Goal: Task Accomplishment & Management: Manage account settings

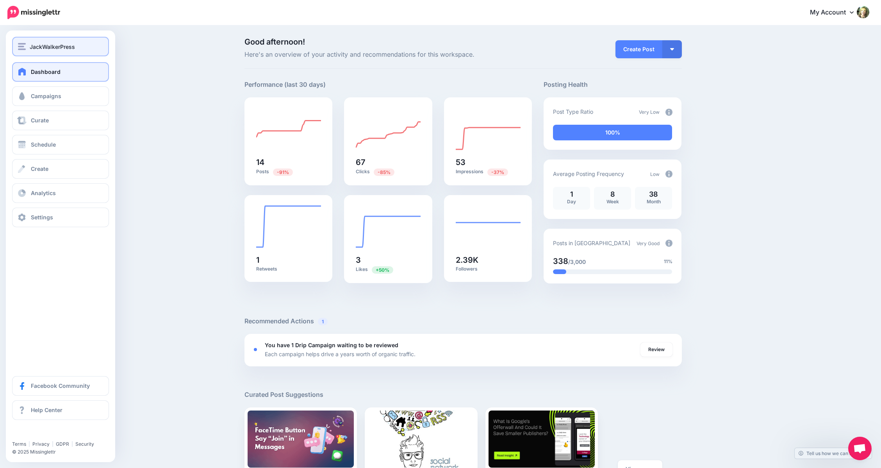
click at [24, 50] on img "button" at bounding box center [22, 46] width 8 height 7
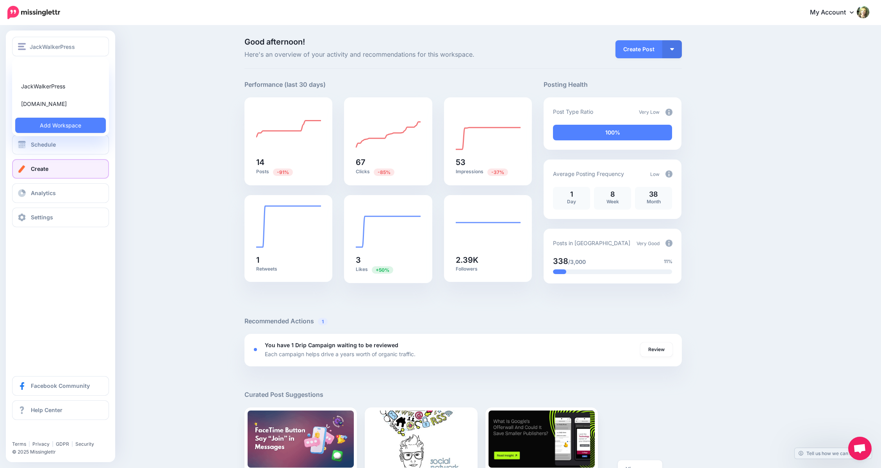
click at [41, 171] on span "Create" at bounding box center [40, 168] width 18 height 7
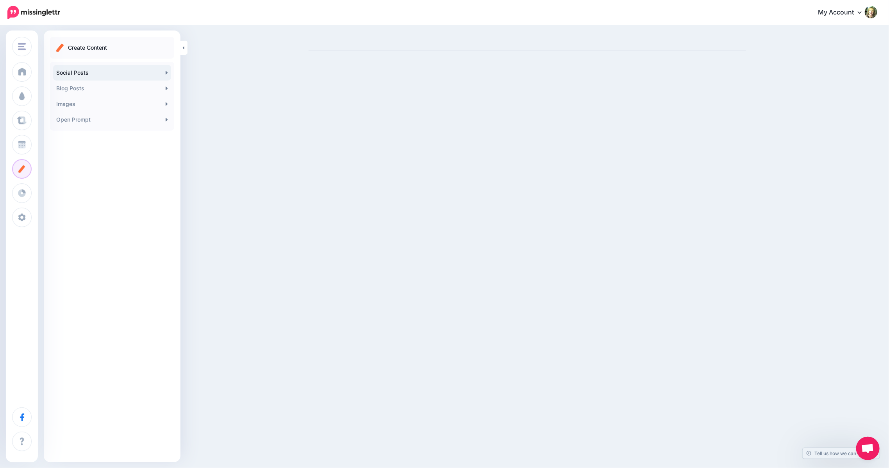
click at [88, 74] on link "Social Posts" at bounding box center [112, 73] width 118 height 16
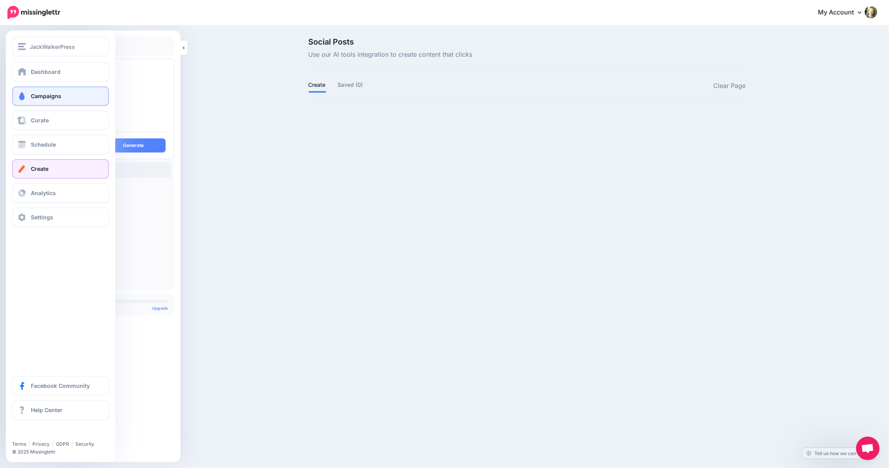
click at [37, 98] on span "Campaigns" at bounding box center [46, 96] width 30 height 7
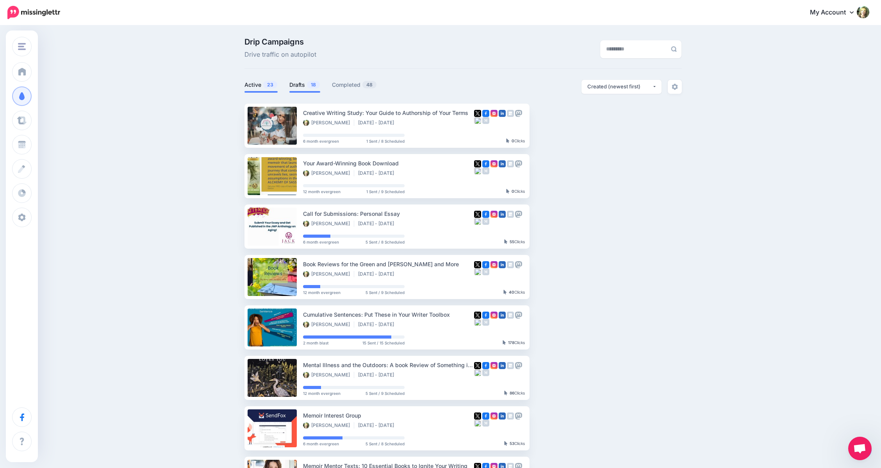
click at [305, 85] on link "Drafts 18" at bounding box center [304, 84] width 31 height 9
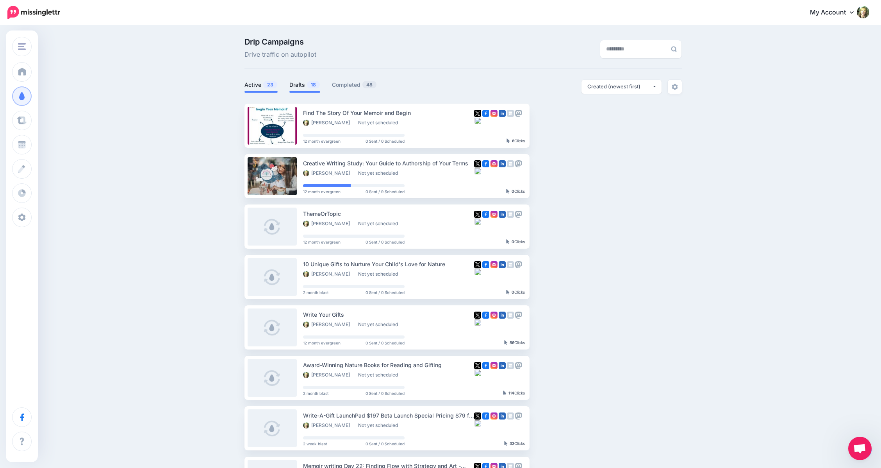
click at [254, 85] on link "Active 23" at bounding box center [261, 84] width 33 height 9
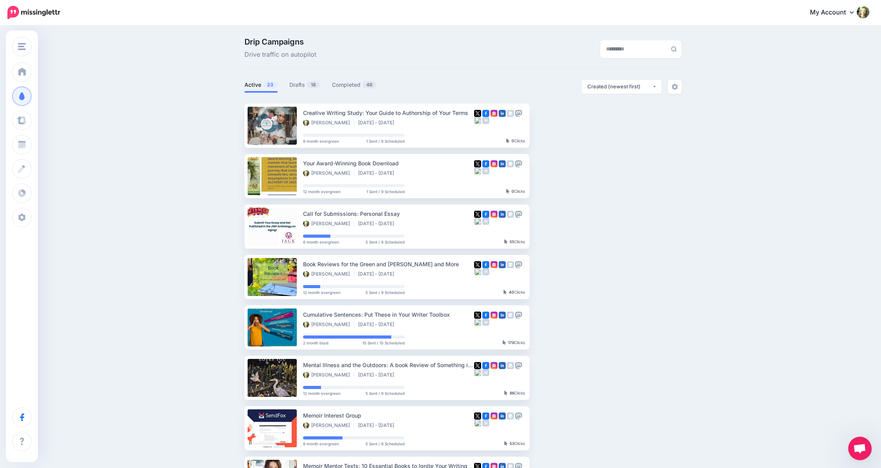
click at [857, 453] on span "Open chat" at bounding box center [859, 448] width 13 height 11
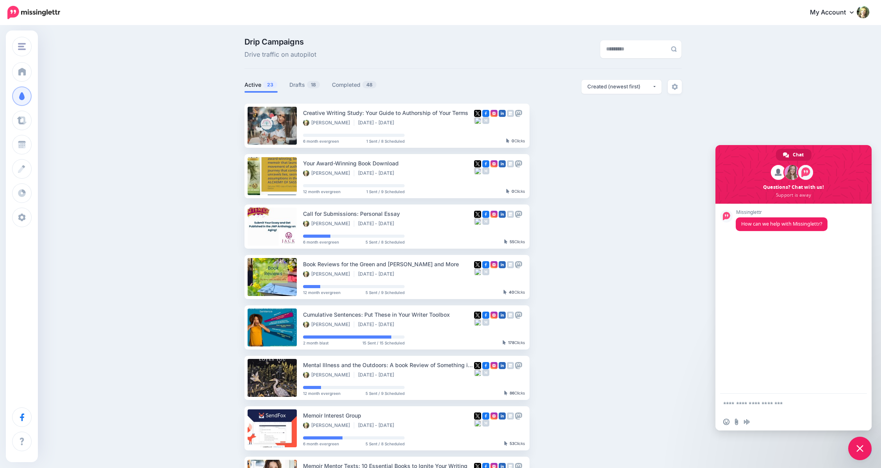
click at [734, 405] on textarea "Compose your message..." at bounding box center [784, 403] width 123 height 7
click at [782, 404] on textarea "**********" at bounding box center [784, 403] width 123 height 7
type textarea "**********"
click at [862, 118] on div "Drip Campaigns Drive traffic on autopilot Active 23 18 48" at bounding box center [440, 341] width 881 height 630
click at [862, 448] on span "Close chat" at bounding box center [860, 448] width 7 height 7
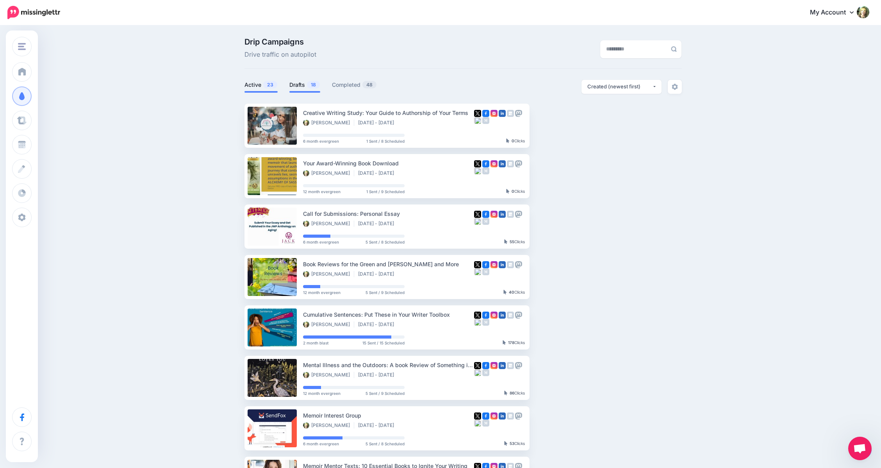
click at [298, 85] on link "Drafts 18" at bounding box center [304, 84] width 31 height 9
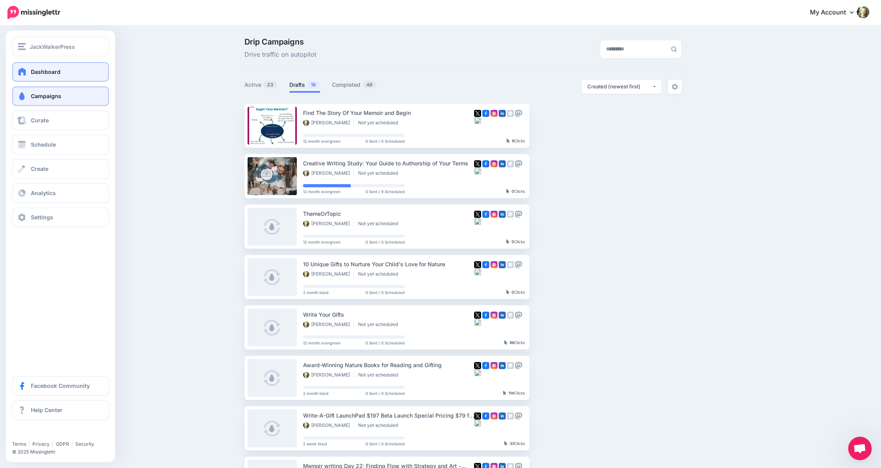
click at [22, 68] on span at bounding box center [22, 72] width 10 height 8
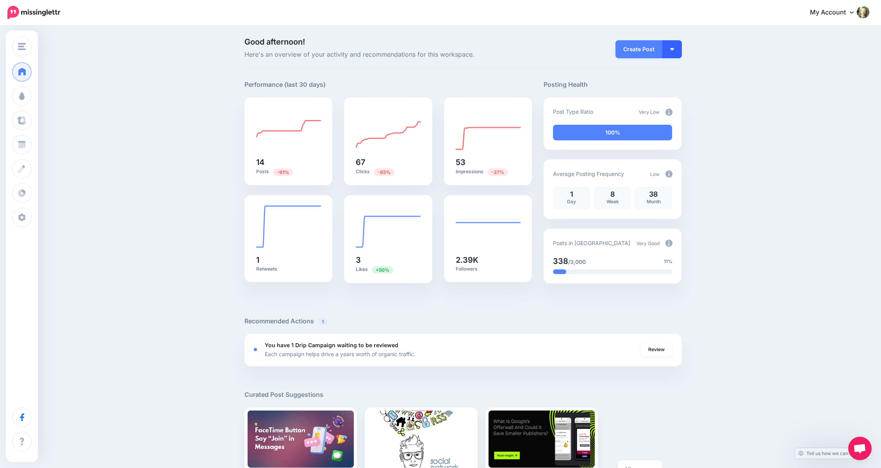
click at [674, 48] on img "button" at bounding box center [672, 49] width 4 height 2
click at [656, 86] on link "Create Campaign" at bounding box center [649, 87] width 57 height 15
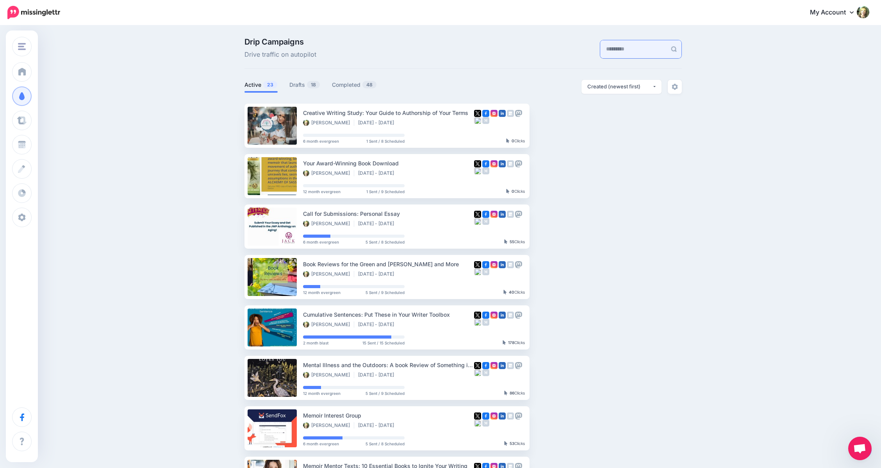
click at [648, 45] on input "text" at bounding box center [633, 49] width 66 height 18
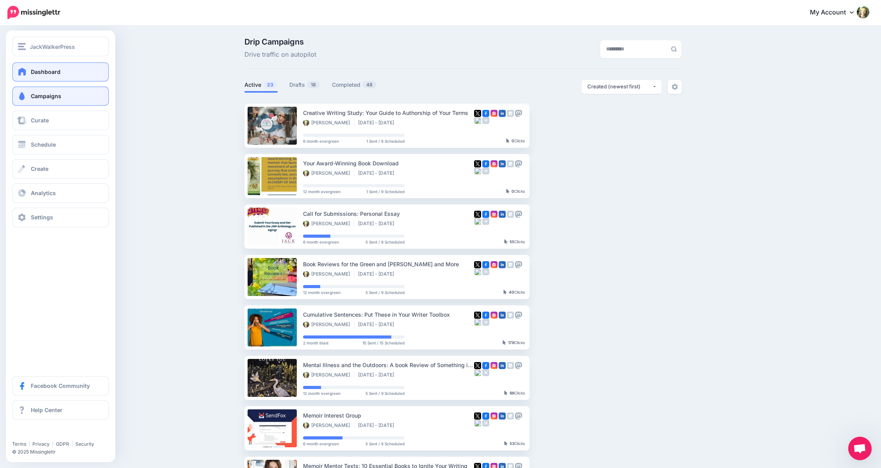
click at [34, 71] on span "Dashboard" at bounding box center [46, 71] width 30 height 7
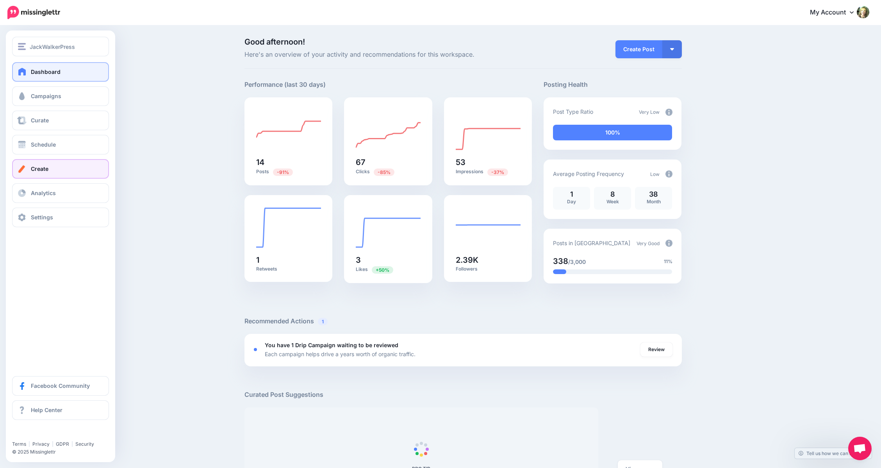
click at [44, 170] on span "Create" at bounding box center [40, 168] width 18 height 7
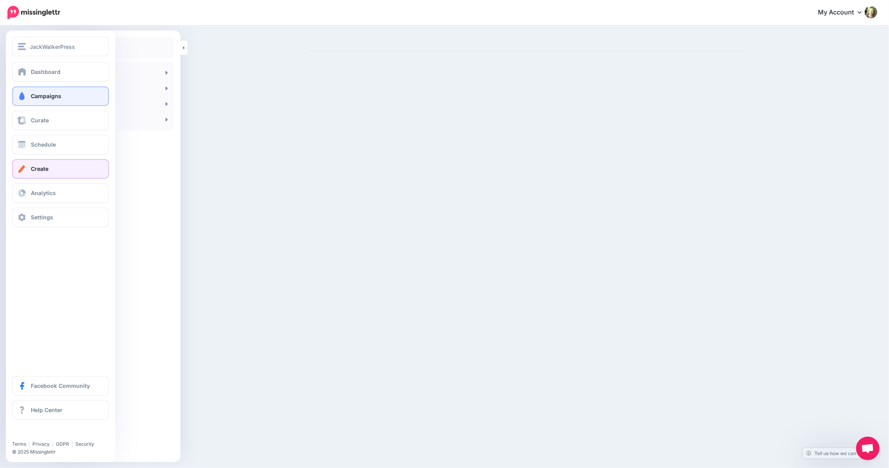
click at [36, 95] on span "Campaigns" at bounding box center [46, 96] width 30 height 7
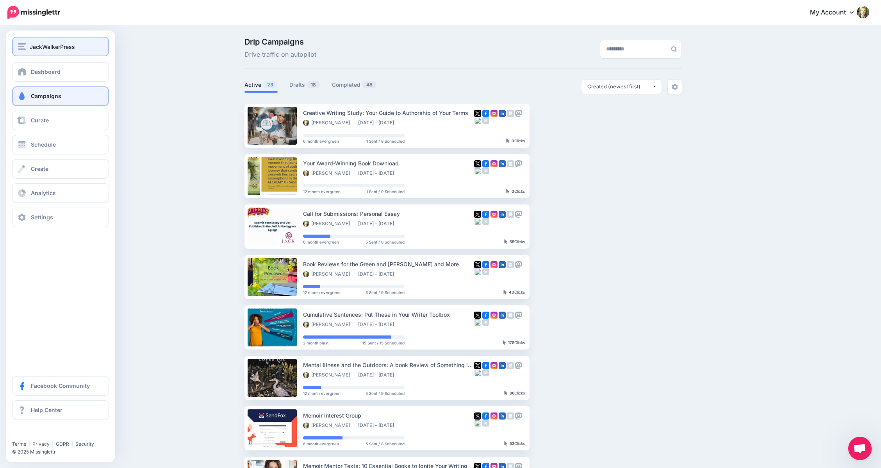
click at [43, 48] on span "JackWalkerPress" at bounding box center [52, 46] width 45 height 9
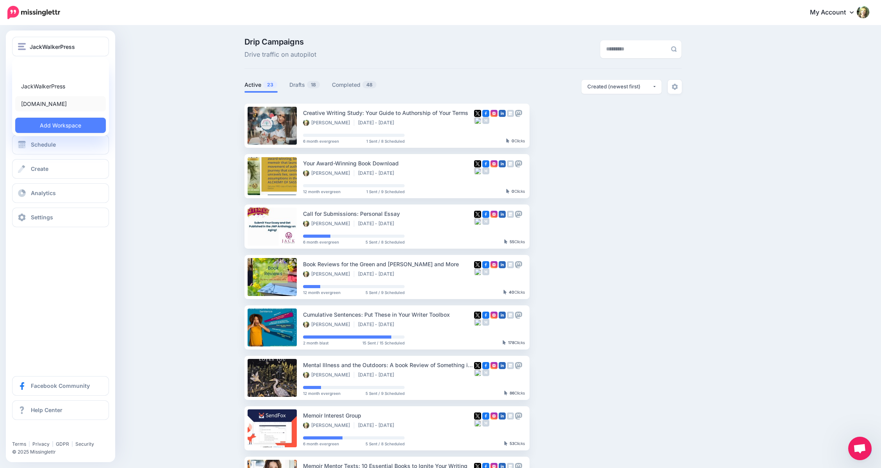
click at [37, 105] on link "[DOMAIN_NAME]" at bounding box center [60, 103] width 91 height 15
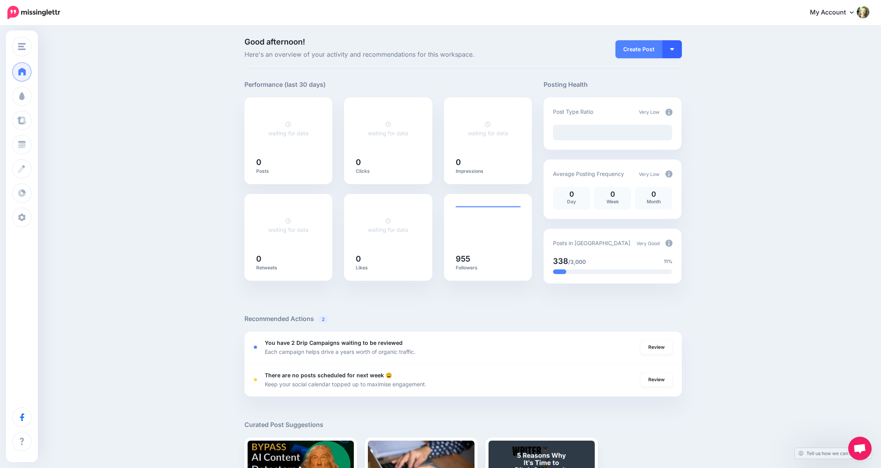
click at [673, 48] on button "button" at bounding box center [672, 49] width 20 height 18
click at [659, 89] on link "Create Campaign" at bounding box center [649, 87] width 57 height 15
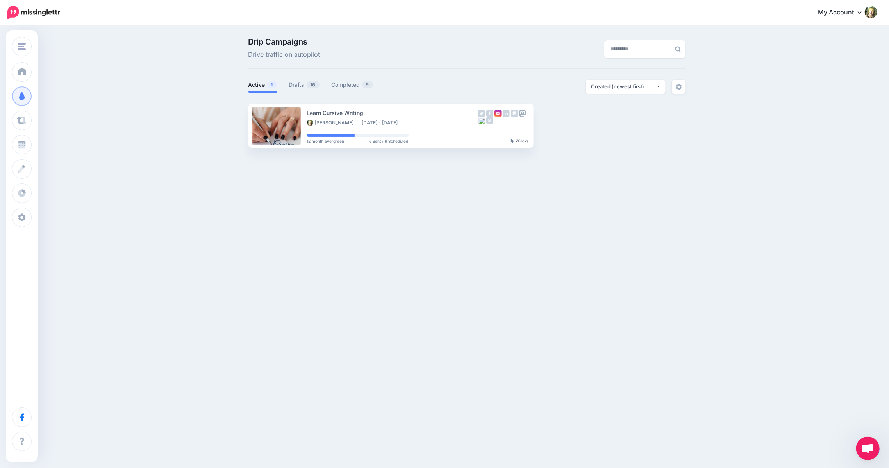
click at [849, 448] on div "JWP.com JackWalkerPress JWP.com Add Workspace Dashboard Campaigns Curate Schedu…" at bounding box center [444, 234] width 889 height 468
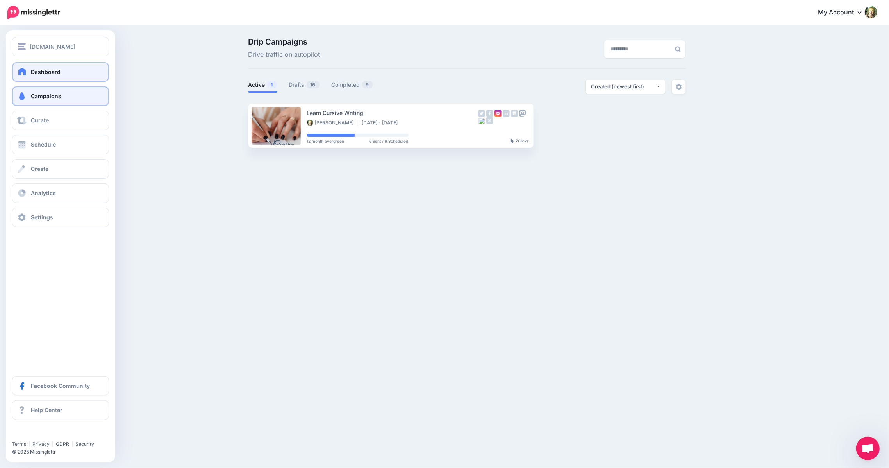
click at [31, 73] on span "Dashboard" at bounding box center [46, 71] width 30 height 7
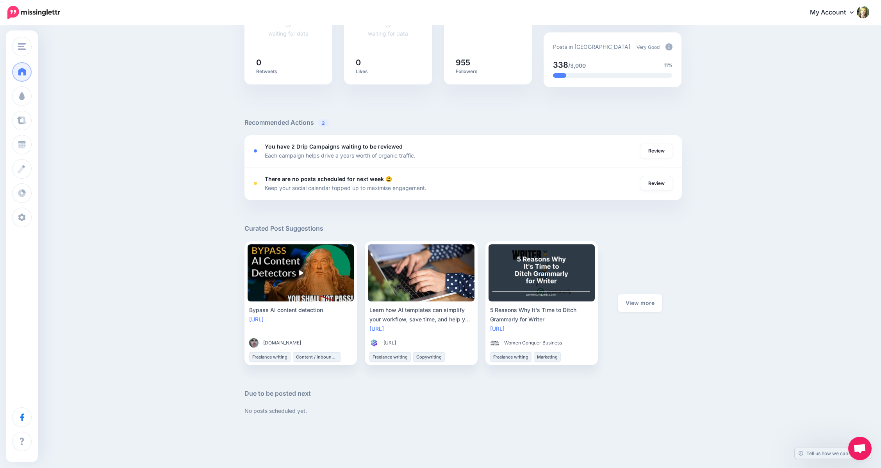
scroll to position [221, 0]
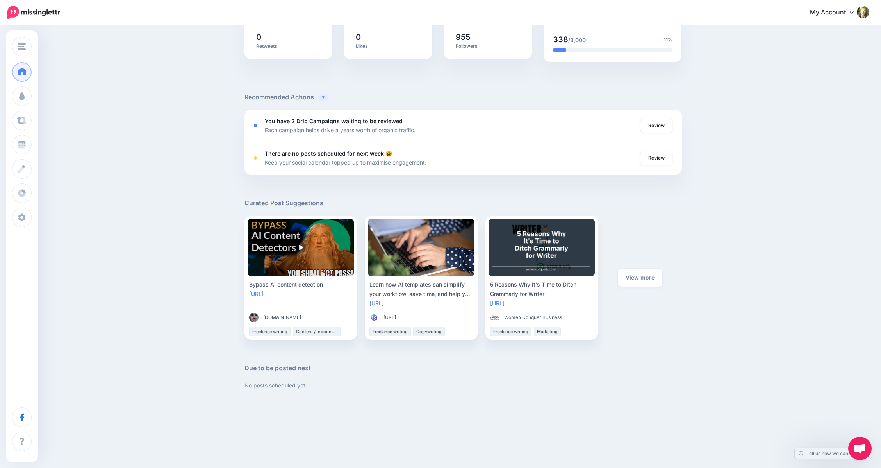
drag, startPoint x: 879, startPoint y: 416, endPoint x: 880, endPoint y: 382, distance: 34.8
click at [880, 382] on div "JWP.com JackWalkerPress JWP.com Add Workspace Dashboard Campaigns Curate Schedu…" at bounding box center [440, 136] width 881 height 663
click at [661, 127] on link "Review" at bounding box center [657, 125] width 32 height 14
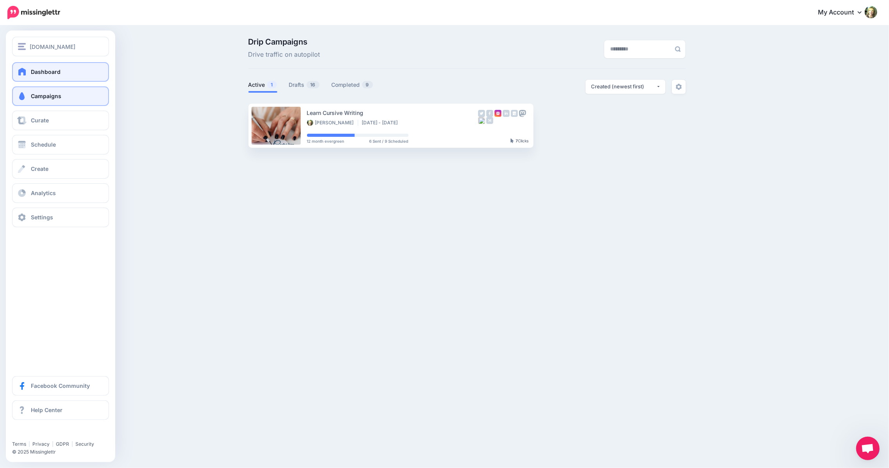
click at [20, 69] on span at bounding box center [22, 72] width 10 height 8
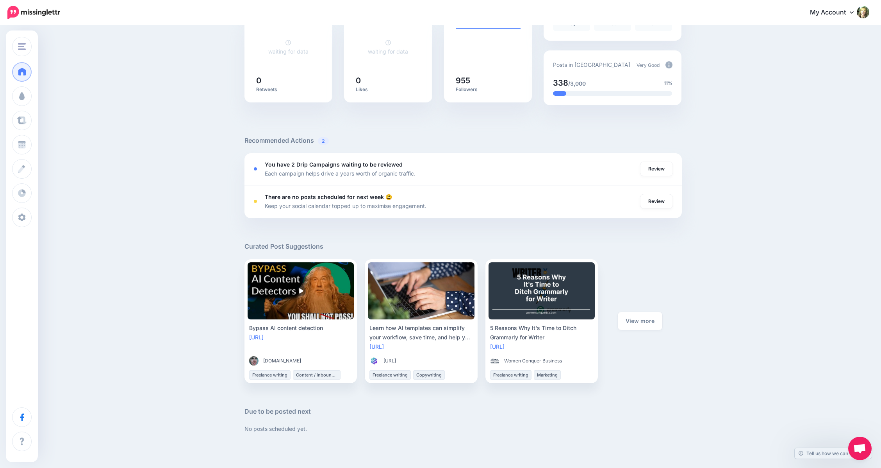
scroll to position [221, 0]
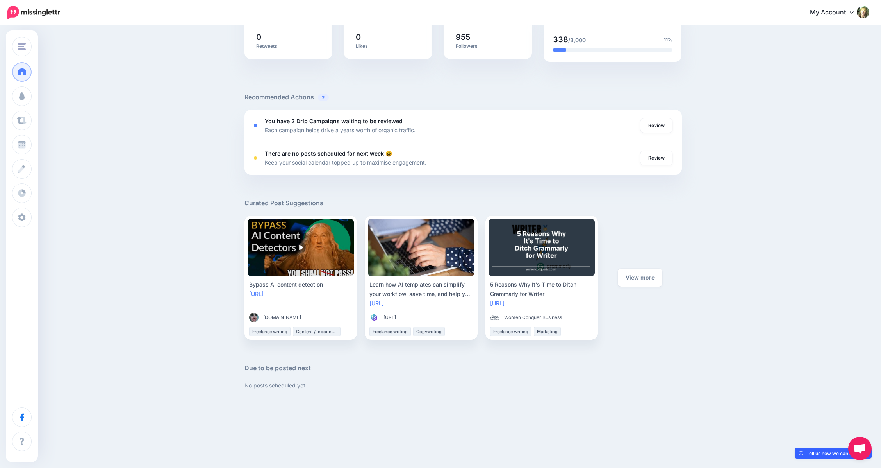
click at [830, 452] on link "Tell us how we can improve" at bounding box center [833, 453] width 77 height 11
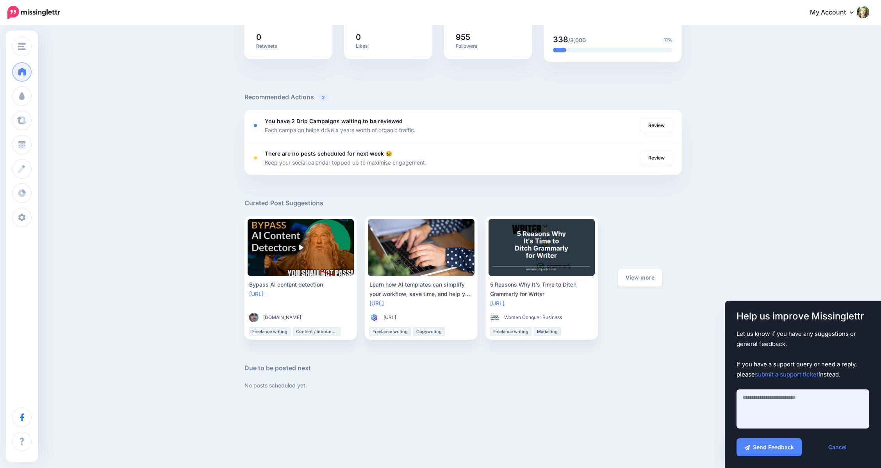
click at [761, 401] on textarea at bounding box center [803, 408] width 133 height 39
type textarea "**********"
click at [767, 452] on button "Send Feedback" at bounding box center [769, 447] width 65 height 18
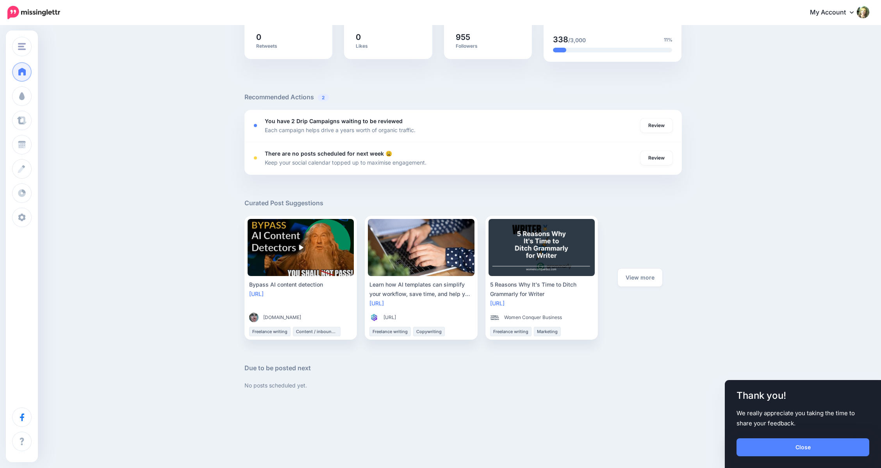
click at [807, 242] on div "Good afternoon! Here's an overview of your activity and recommendations for thi…" at bounding box center [440, 106] width 881 height 602
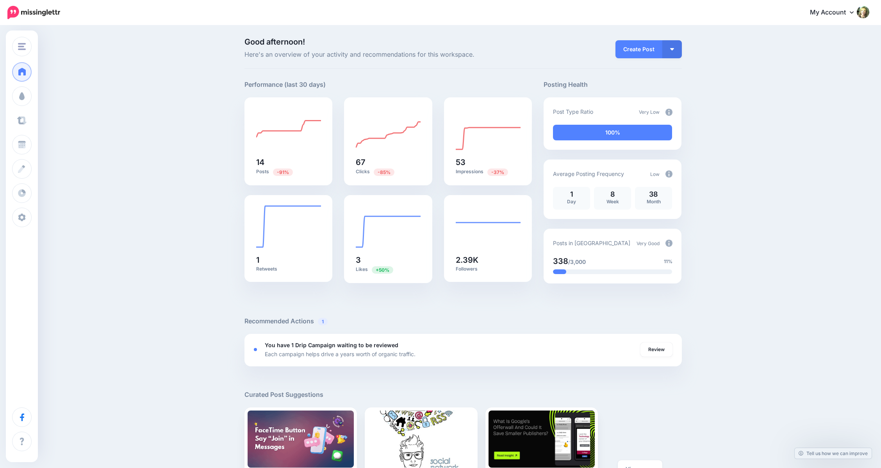
click at [32, 123] on link "Curate" at bounding box center [22, 121] width 20 height 20
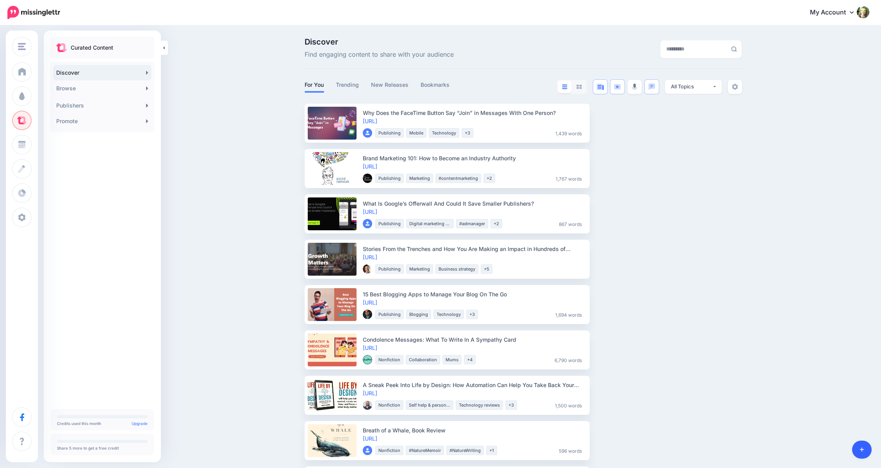
click at [861, 450] on icon at bounding box center [862, 448] width 4 height 5
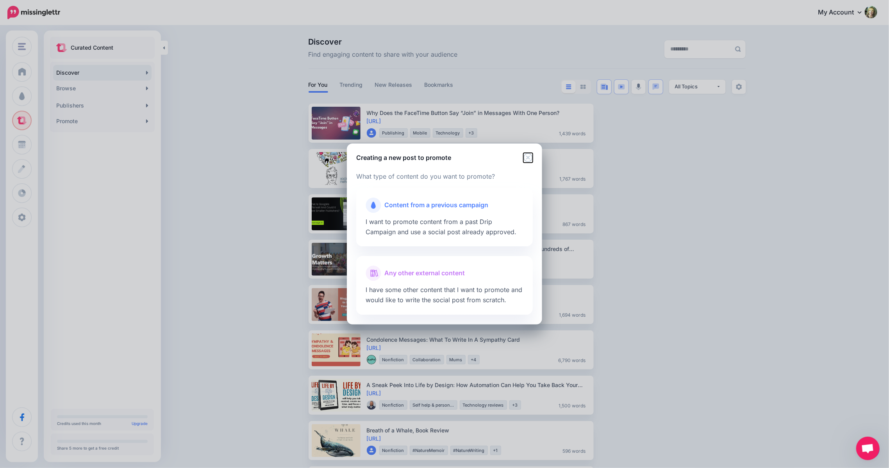
click at [529, 153] on icon "Close" at bounding box center [527, 157] width 9 height 9
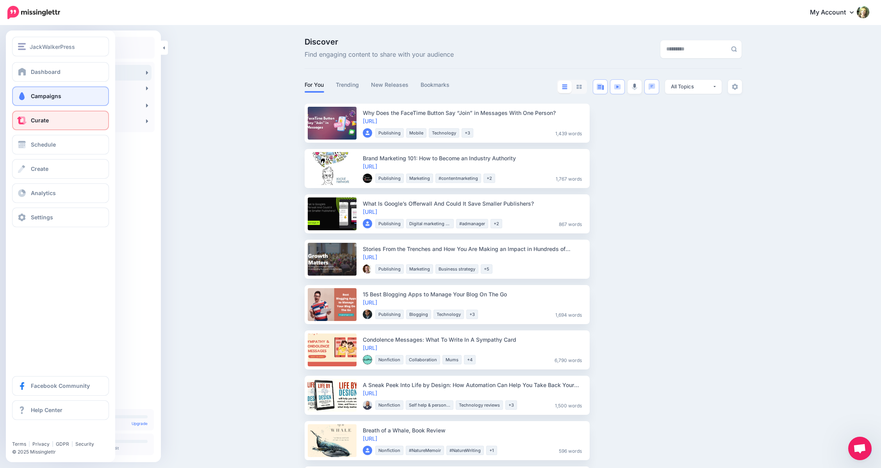
click at [30, 93] on link "Campaigns" at bounding box center [60, 96] width 97 height 20
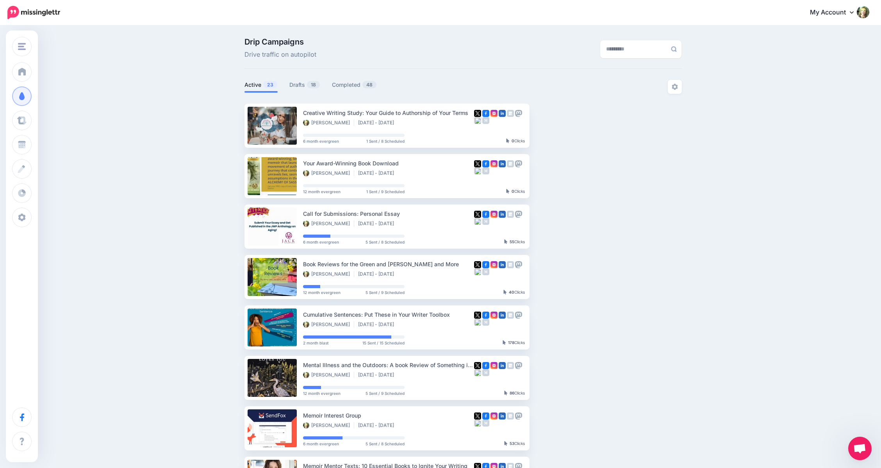
click at [856, 447] on span "Open chat" at bounding box center [859, 448] width 13 height 11
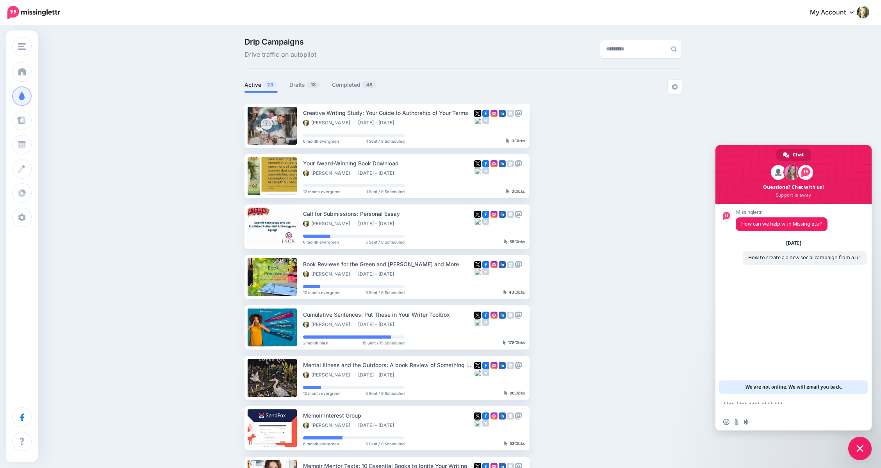
click at [859, 448] on span "Close chat" at bounding box center [860, 448] width 7 height 7
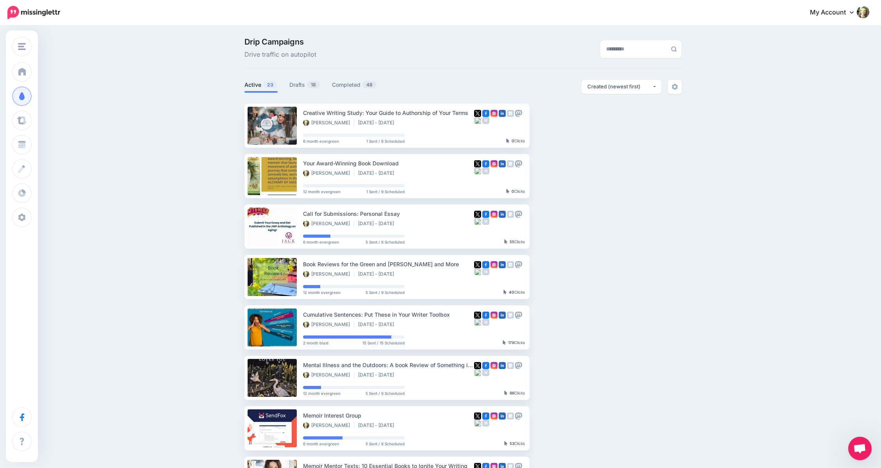
click at [808, 284] on div "Drip Campaigns Drive traffic on autopilot Active 23 18 48" at bounding box center [440, 341] width 881 height 630
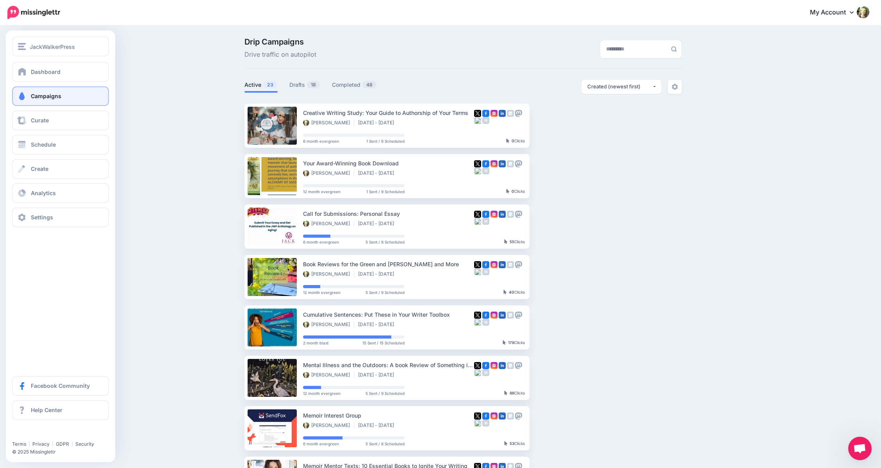
click at [47, 98] on span "Campaigns" at bounding box center [46, 96] width 30 height 7
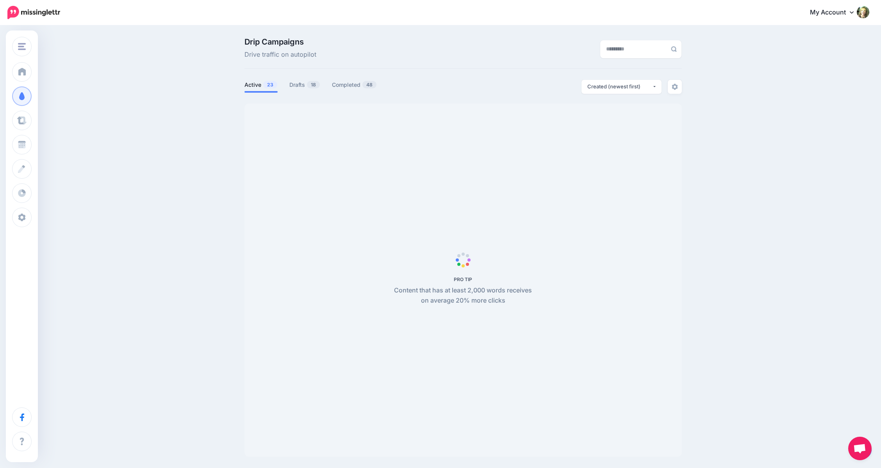
click at [859, 449] on span "Open chat" at bounding box center [859, 448] width 13 height 11
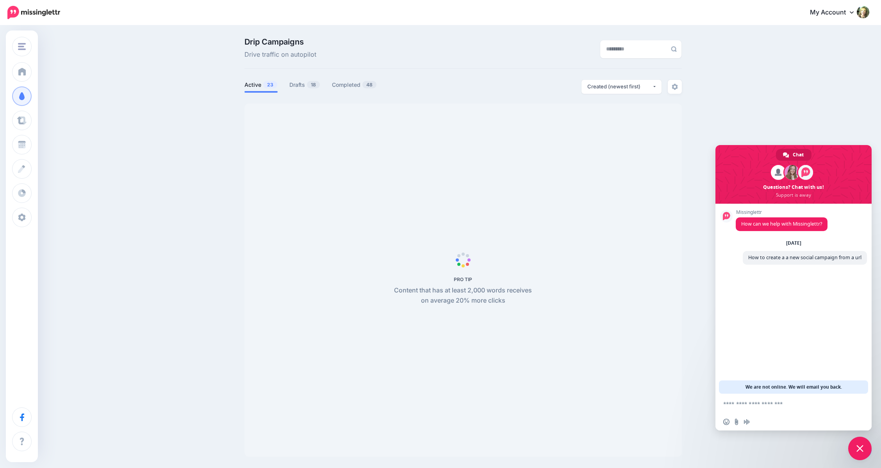
click at [795, 96] on div "Drip Campaigns Drive traffic on autopilot Active 23 18 48" at bounding box center [440, 250] width 881 height 448
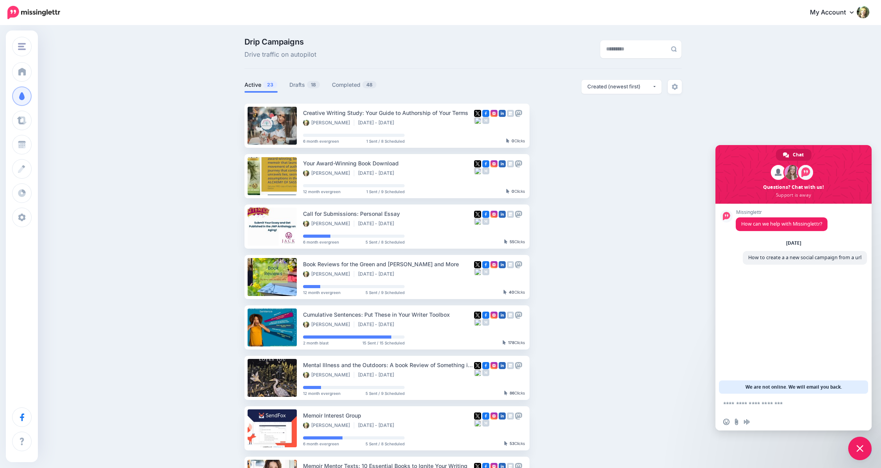
click at [863, 453] on span "Close chat" at bounding box center [859, 447] width 23 height 23
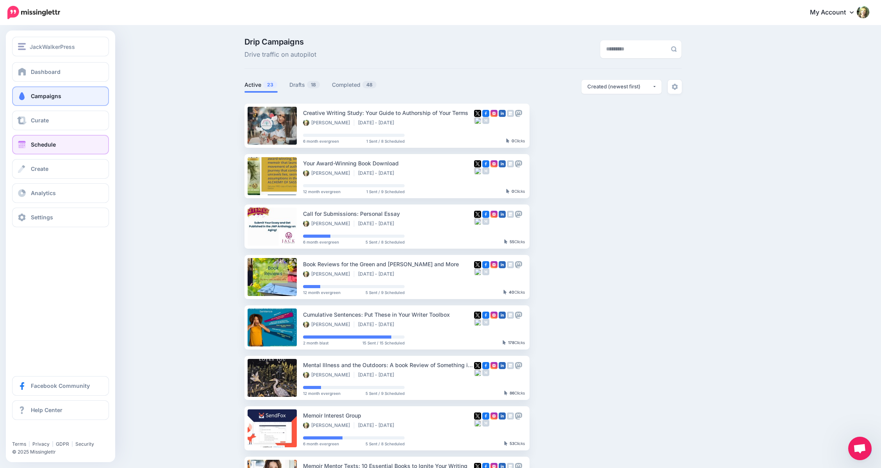
click at [48, 146] on span "Schedule" at bounding box center [43, 144] width 25 height 7
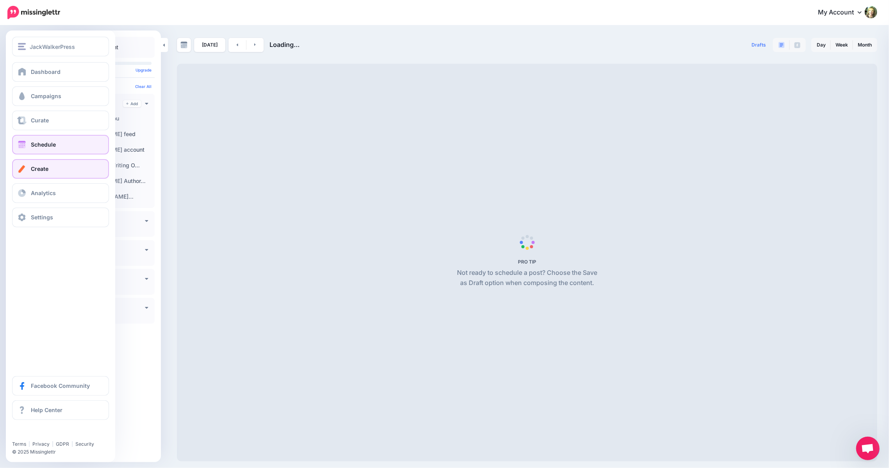
click at [43, 171] on span "Create" at bounding box center [40, 168] width 18 height 7
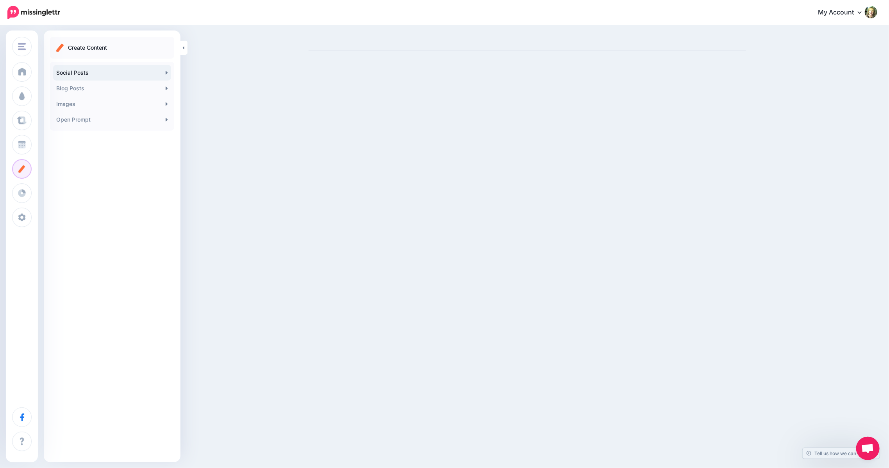
click at [74, 70] on link "Social Posts" at bounding box center [112, 73] width 118 height 16
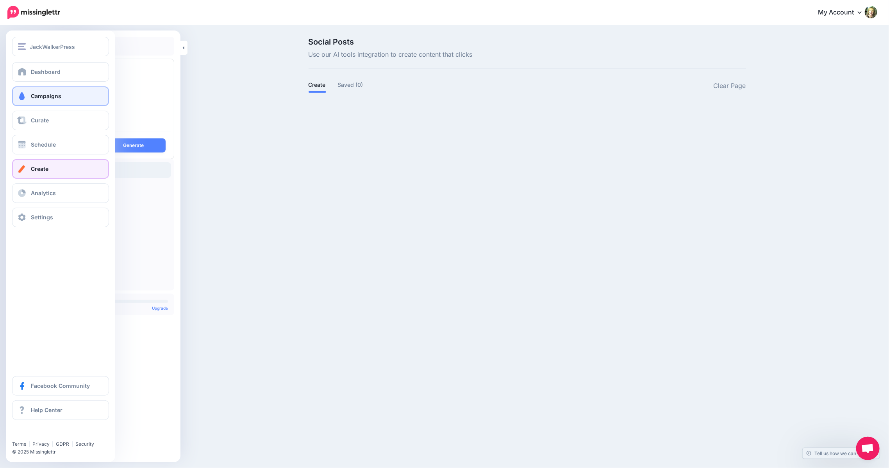
click at [41, 96] on span "Campaigns" at bounding box center [46, 96] width 30 height 7
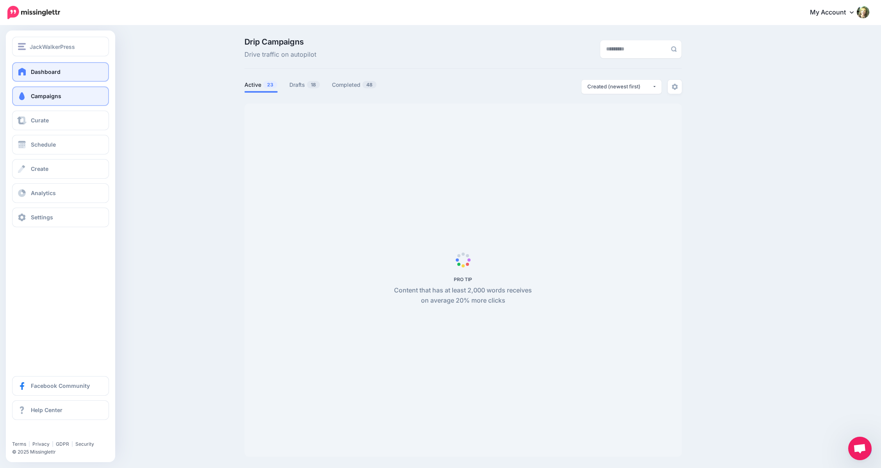
click at [34, 70] on span "Dashboard" at bounding box center [46, 71] width 30 height 7
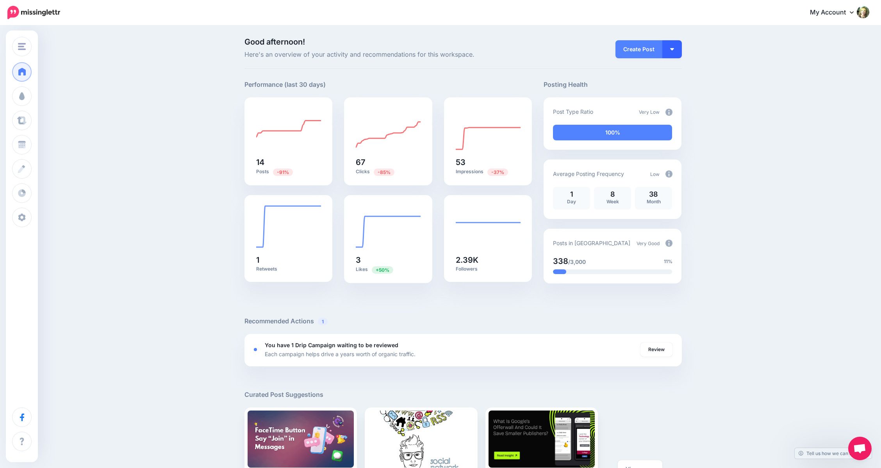
click at [675, 52] on button "button" at bounding box center [672, 49] width 20 height 18
click at [659, 90] on link "Create Campaign" at bounding box center [649, 87] width 57 height 15
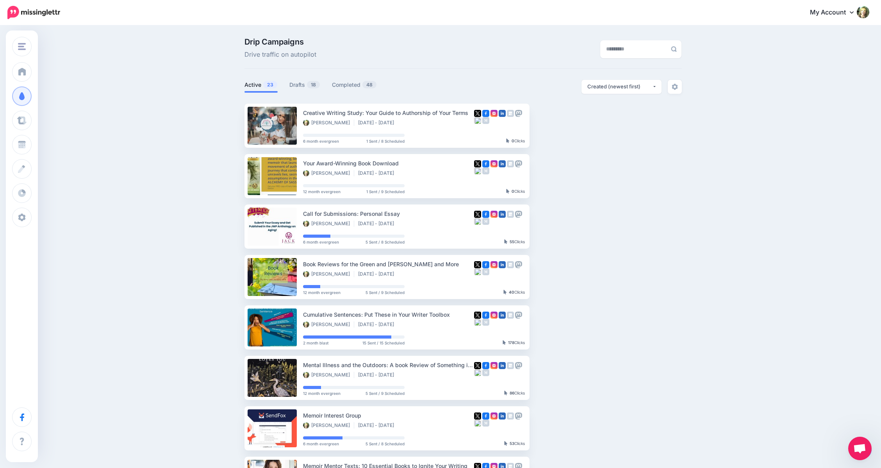
click at [860, 448] on span "Open chat" at bounding box center [859, 448] width 13 height 11
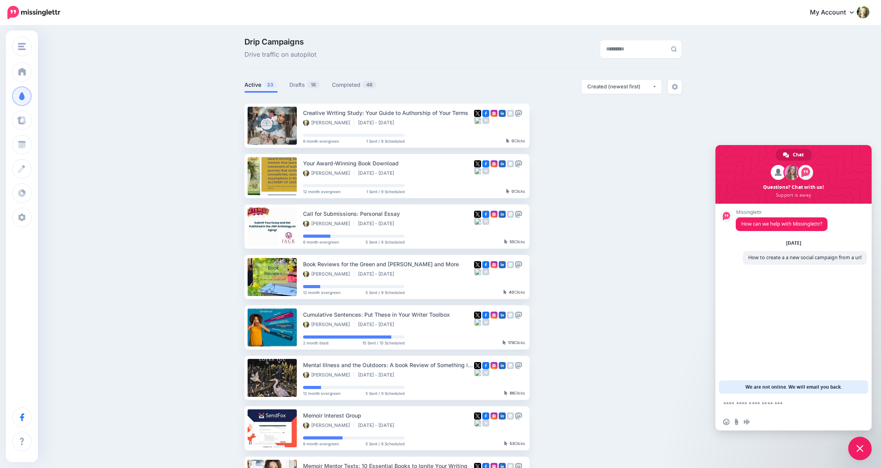
click at [745, 402] on textarea "Compose your message..." at bounding box center [784, 403] width 123 height 7
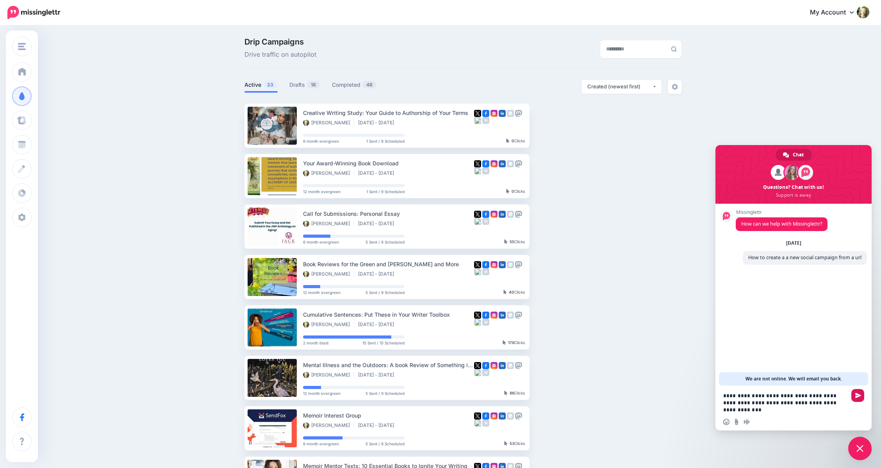
type textarea "**********"
click at [855, 395] on span "Send" at bounding box center [858, 395] width 6 height 6
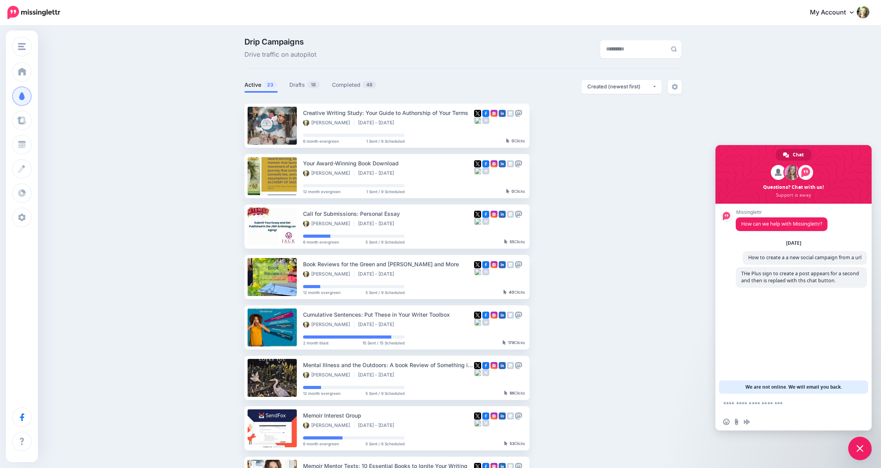
click at [860, 448] on span "Close chat" at bounding box center [860, 448] width 7 height 7
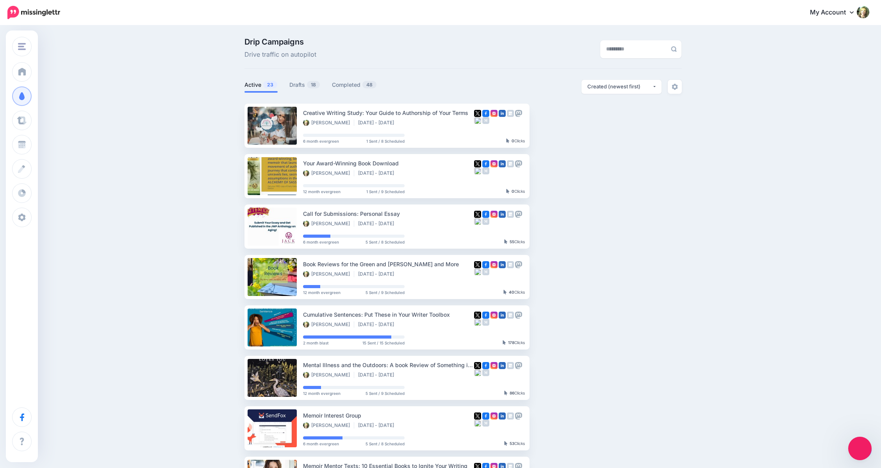
click at [860, 448] on span "Close chat" at bounding box center [860, 448] width 8 height 8
click at [843, 439] on div "Drip Campaigns Drive traffic on autopilot Active 23 18 48" at bounding box center [440, 341] width 881 height 630
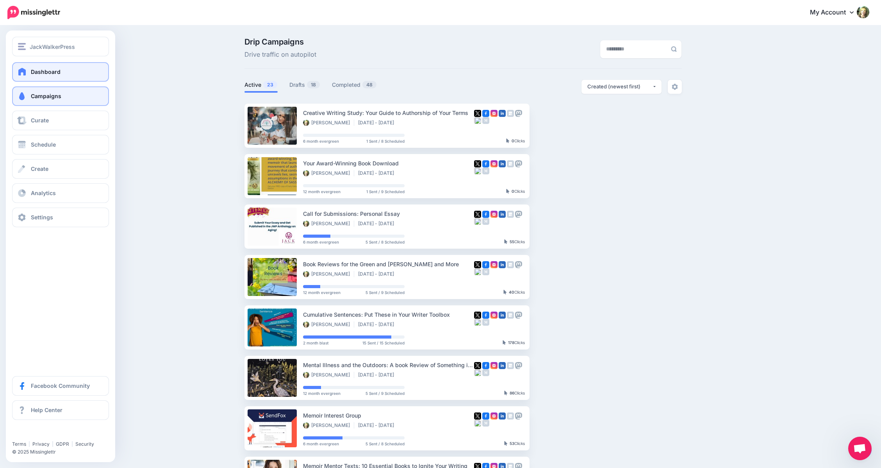
click at [21, 68] on span at bounding box center [22, 72] width 10 height 8
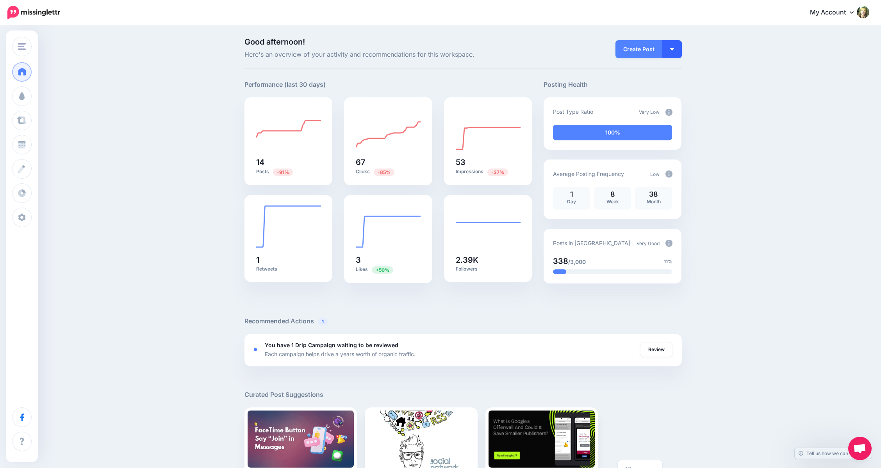
click at [675, 47] on button "button" at bounding box center [672, 49] width 20 height 18
click at [663, 86] on link "Create Campaign" at bounding box center [649, 87] width 57 height 15
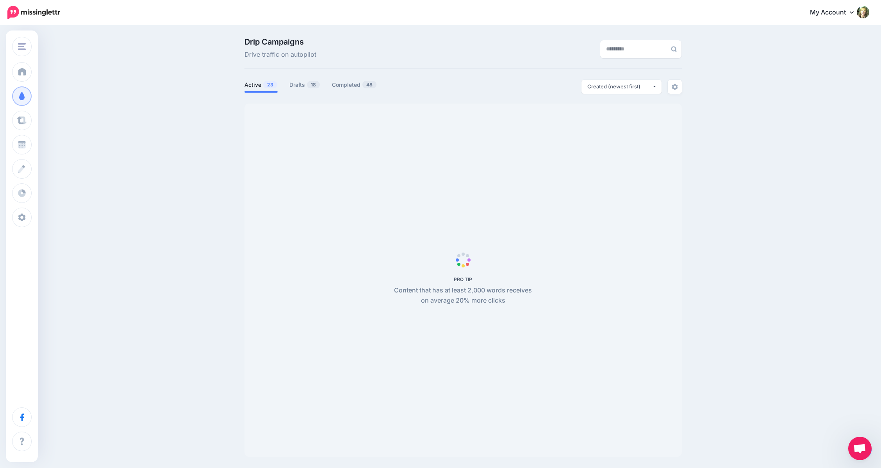
click at [856, 445] on span "Open chat" at bounding box center [859, 448] width 13 height 11
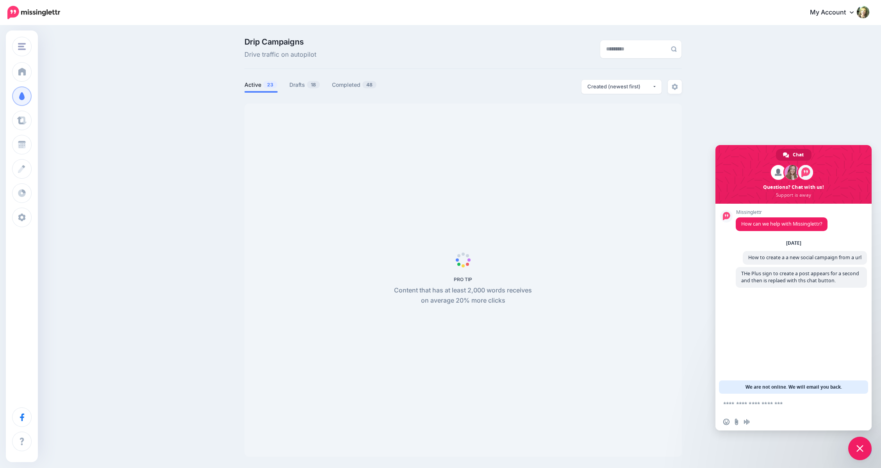
click at [717, 42] on div "Drip Campaigns Drive traffic on autopilot Active 23 18 48" at bounding box center [440, 250] width 881 height 448
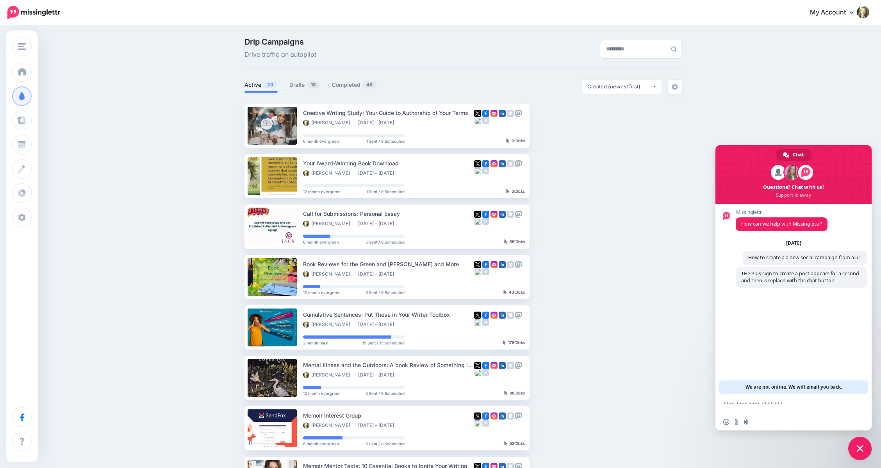
click at [862, 454] on span "Close chat" at bounding box center [859, 447] width 23 height 23
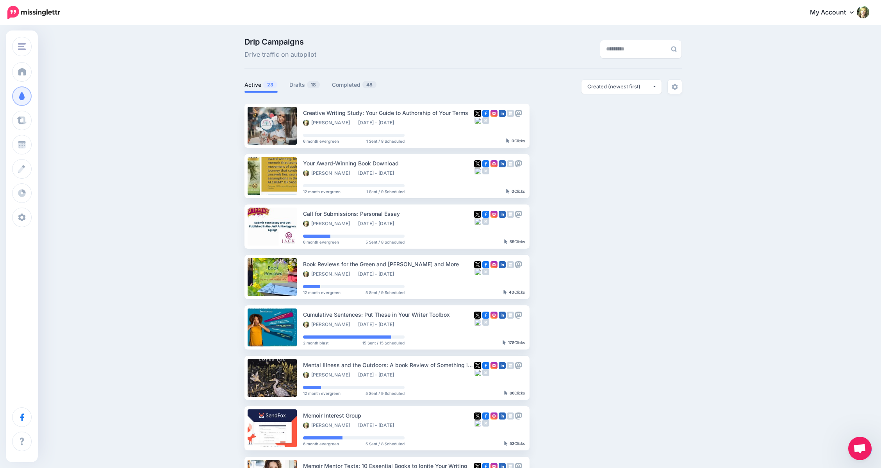
click at [846, 436] on div "Drip Campaigns Drive traffic on autopilot Active 23 18 48" at bounding box center [440, 341] width 881 height 630
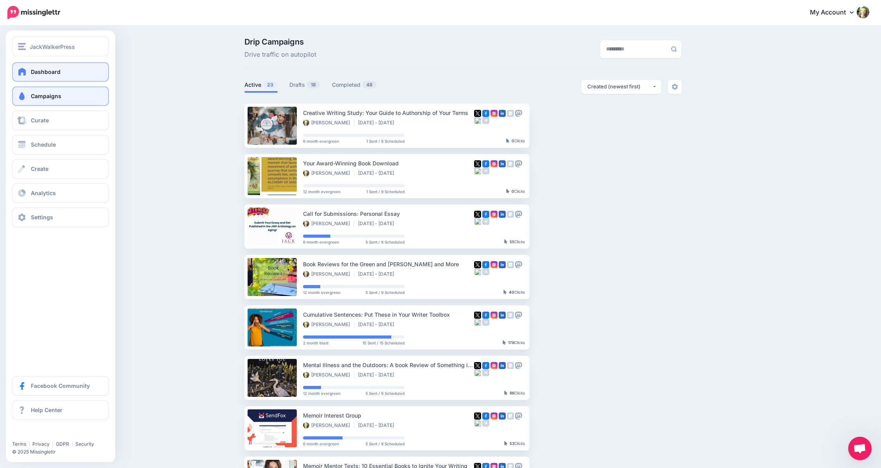
click at [24, 72] on span at bounding box center [22, 72] width 10 height 8
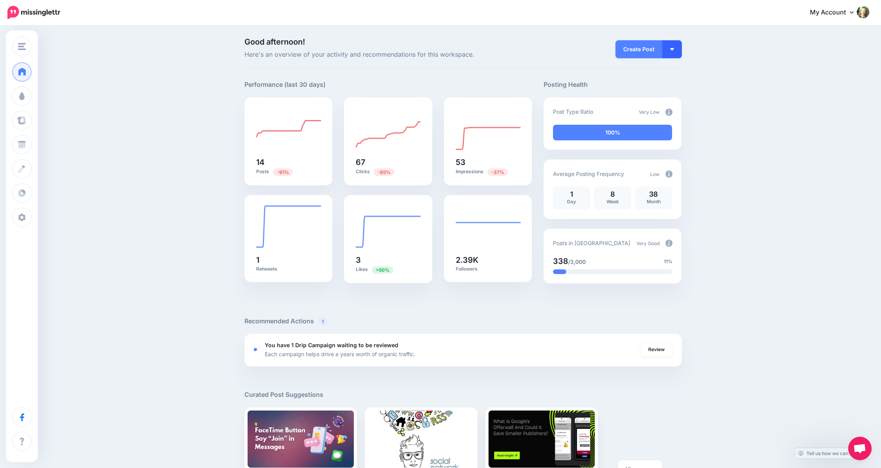
click at [677, 47] on button "button" at bounding box center [672, 49] width 20 height 18
click at [665, 87] on link "Create Campaign" at bounding box center [649, 87] width 57 height 15
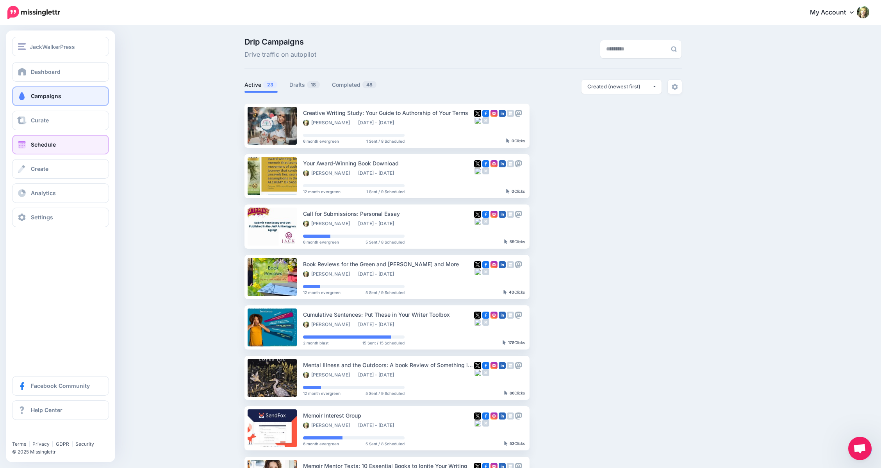
click at [23, 143] on span at bounding box center [22, 145] width 10 height 8
